Goal: Information Seeking & Learning: Learn about a topic

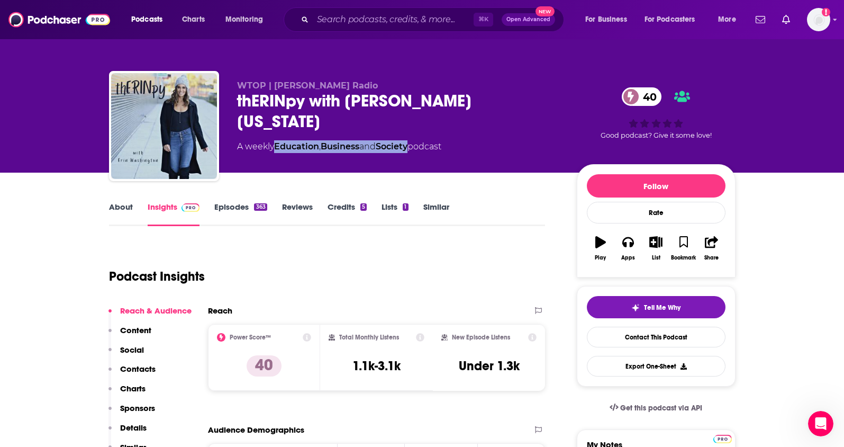
drag, startPoint x: 416, startPoint y: 126, endPoint x: 277, endPoint y: 126, distance: 139.2
click at [277, 140] on div "A weekly Education , Business and Society podcast" at bounding box center [339, 146] width 204 height 13
copy div "Education , Business and Society"
click at [338, 22] on input "Search podcasts, credits, & more..." at bounding box center [393, 19] width 161 height 17
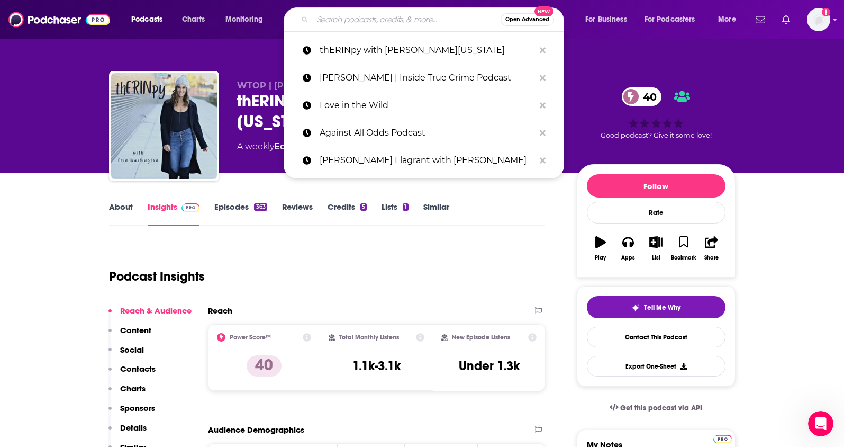
paste input "You Can Sit With Us Podcast"
type input "You Can Sit With Us Podcast"
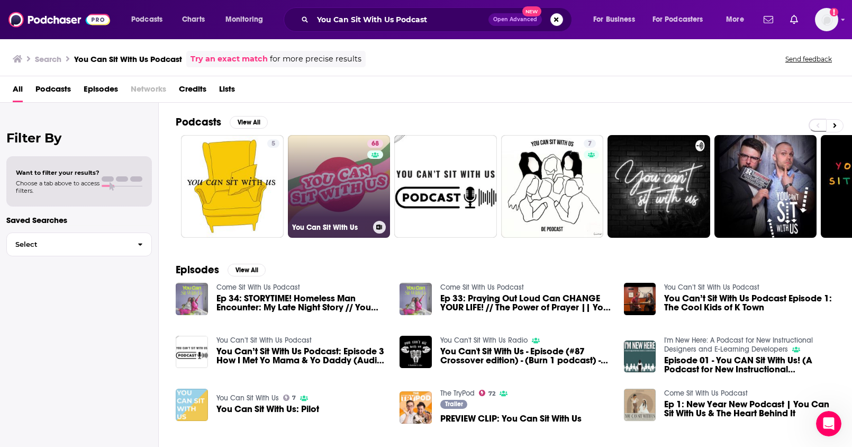
click at [338, 190] on link "68 You Can Sit With Us" at bounding box center [339, 186] width 103 height 103
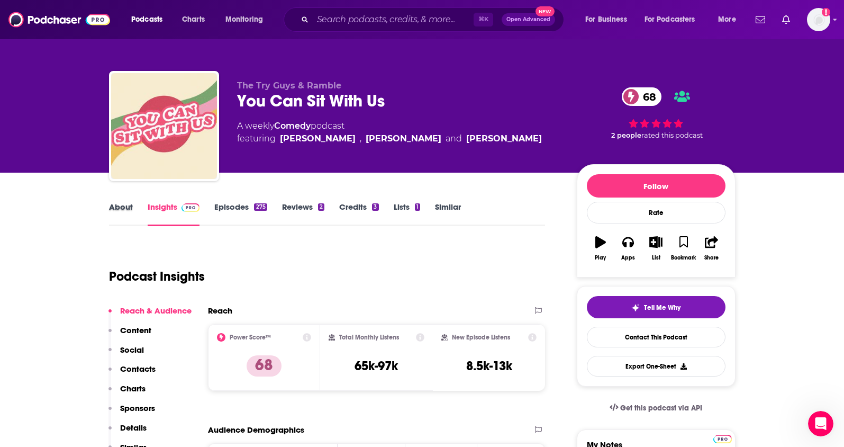
click at [133, 213] on div "About" at bounding box center [128, 214] width 39 height 24
click at [123, 212] on link "About" at bounding box center [121, 214] width 24 height 24
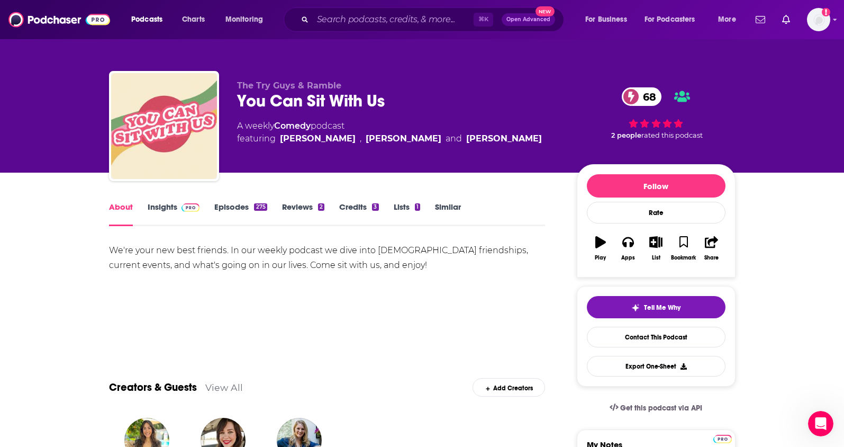
click at [164, 205] on link "Insights" at bounding box center [174, 214] width 52 height 24
